Goal: Information Seeking & Learning: Learn about a topic

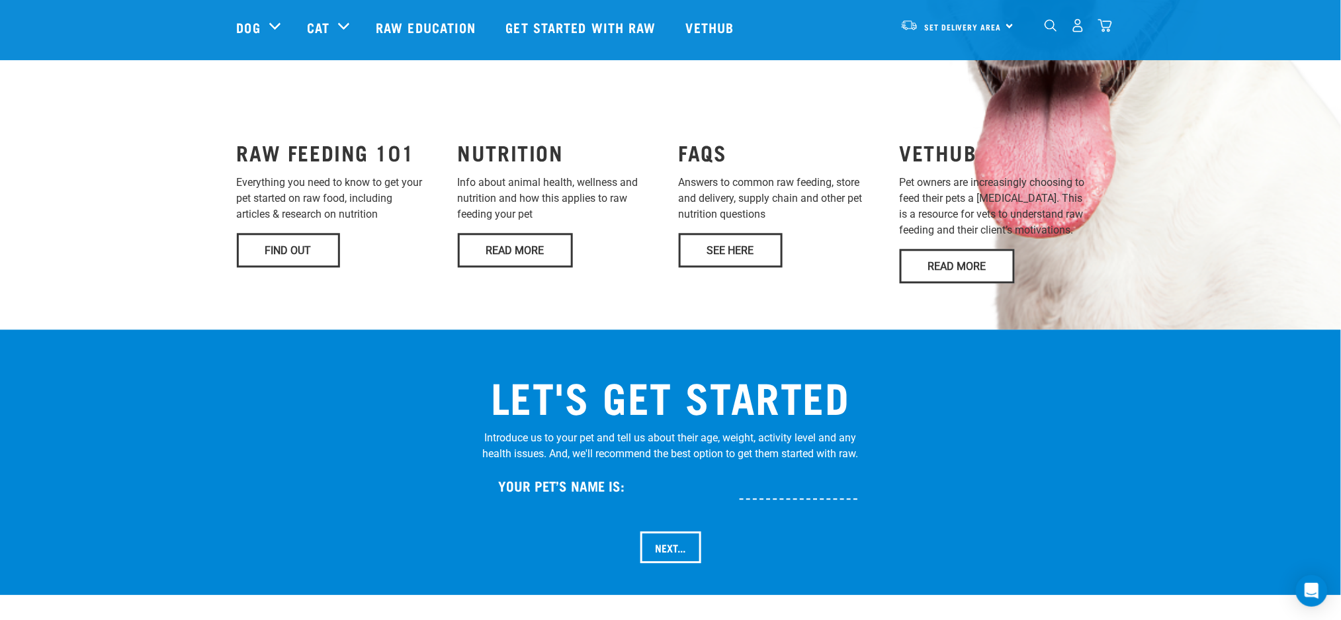
scroll to position [774, 0]
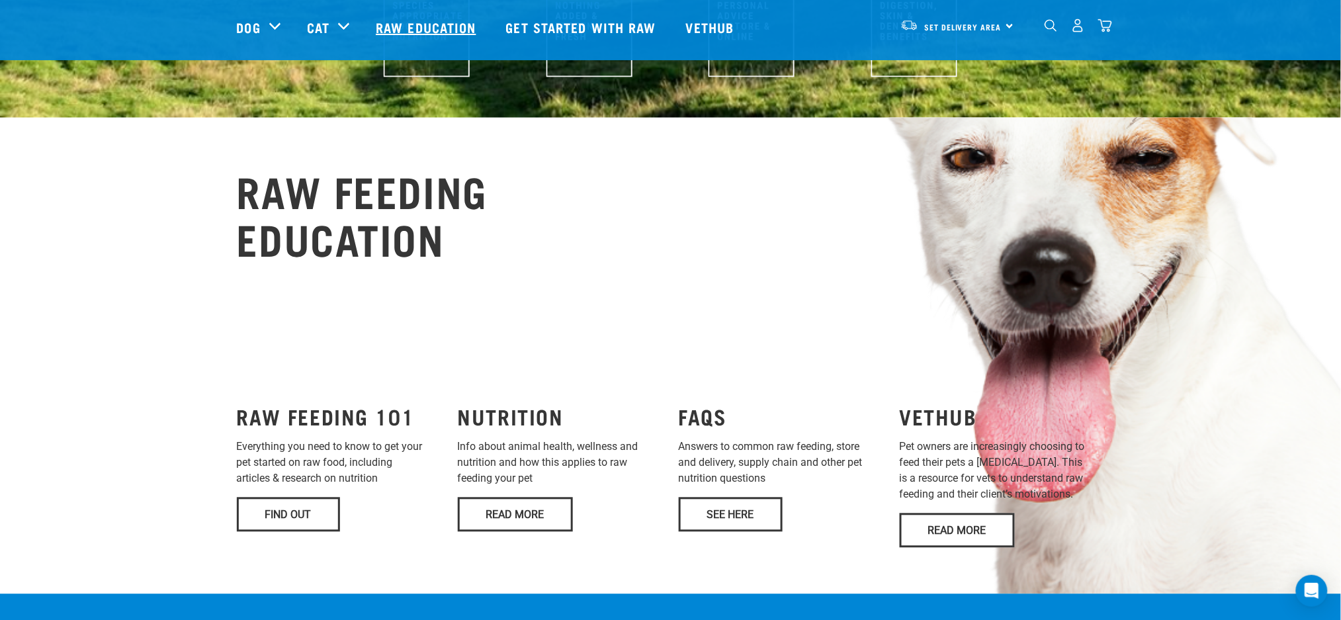
click at [427, 34] on link "Raw Education" at bounding box center [427, 27] width 130 height 53
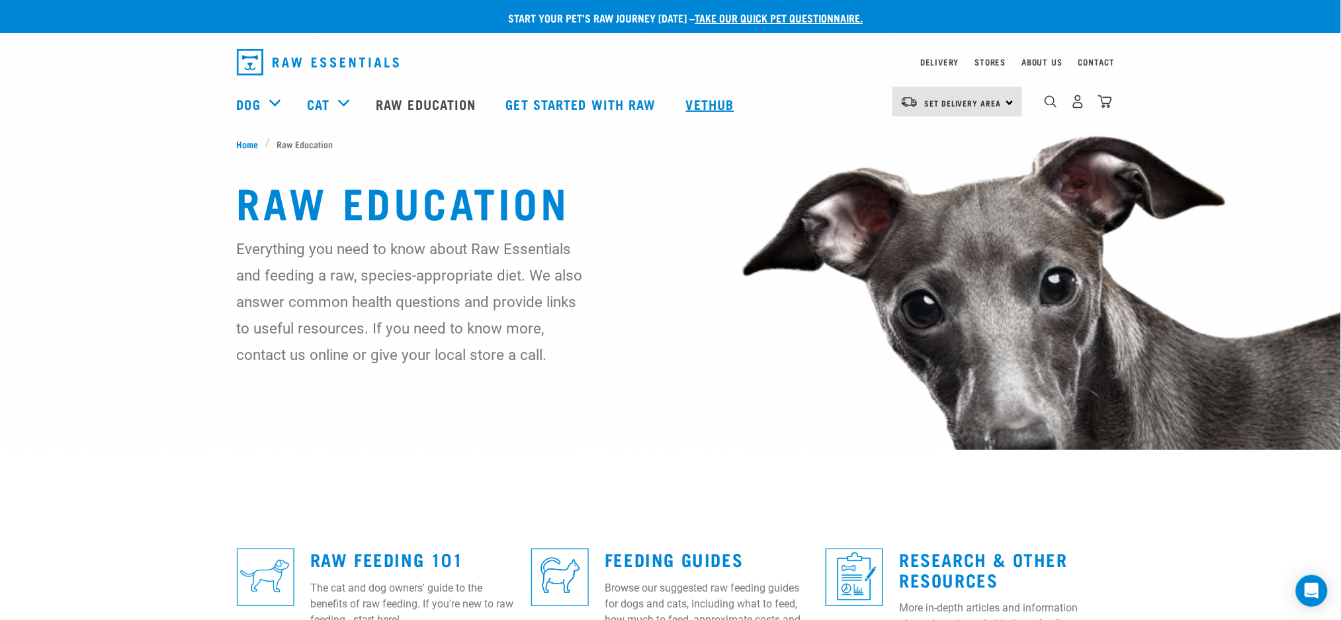
click at [708, 104] on link "Vethub" at bounding box center [712, 103] width 78 height 53
